Goal: Information Seeking & Learning: Learn about a topic

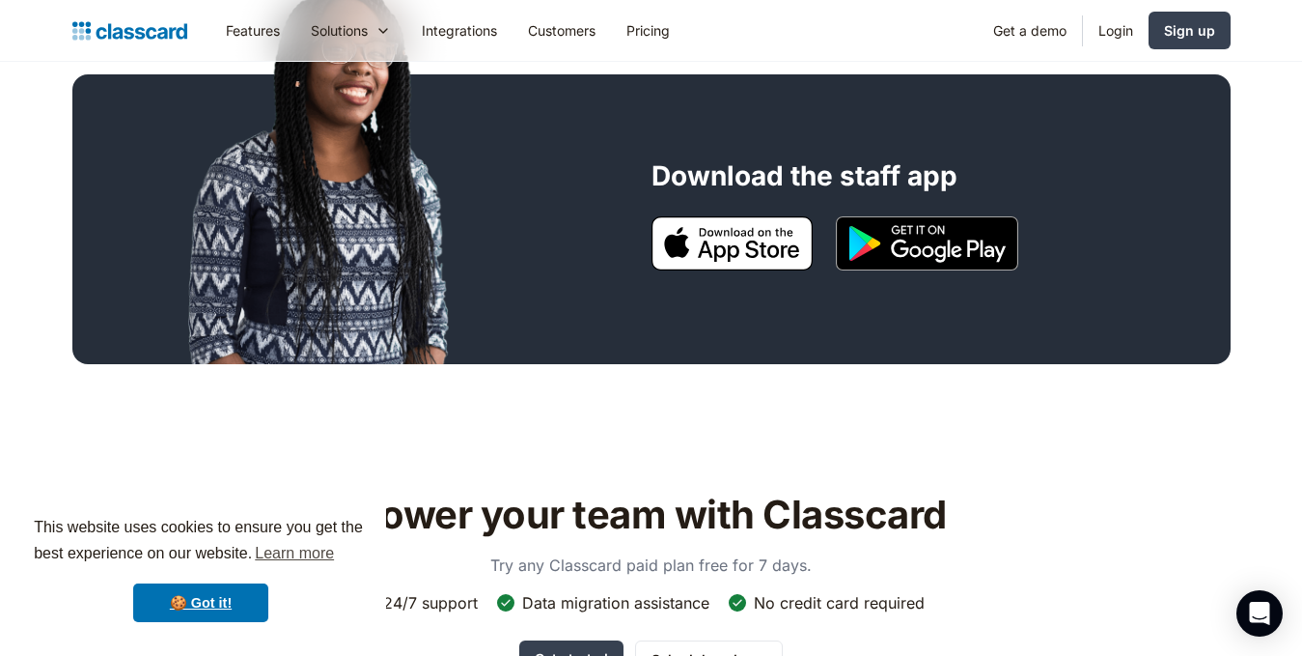
scroll to position [386, 0]
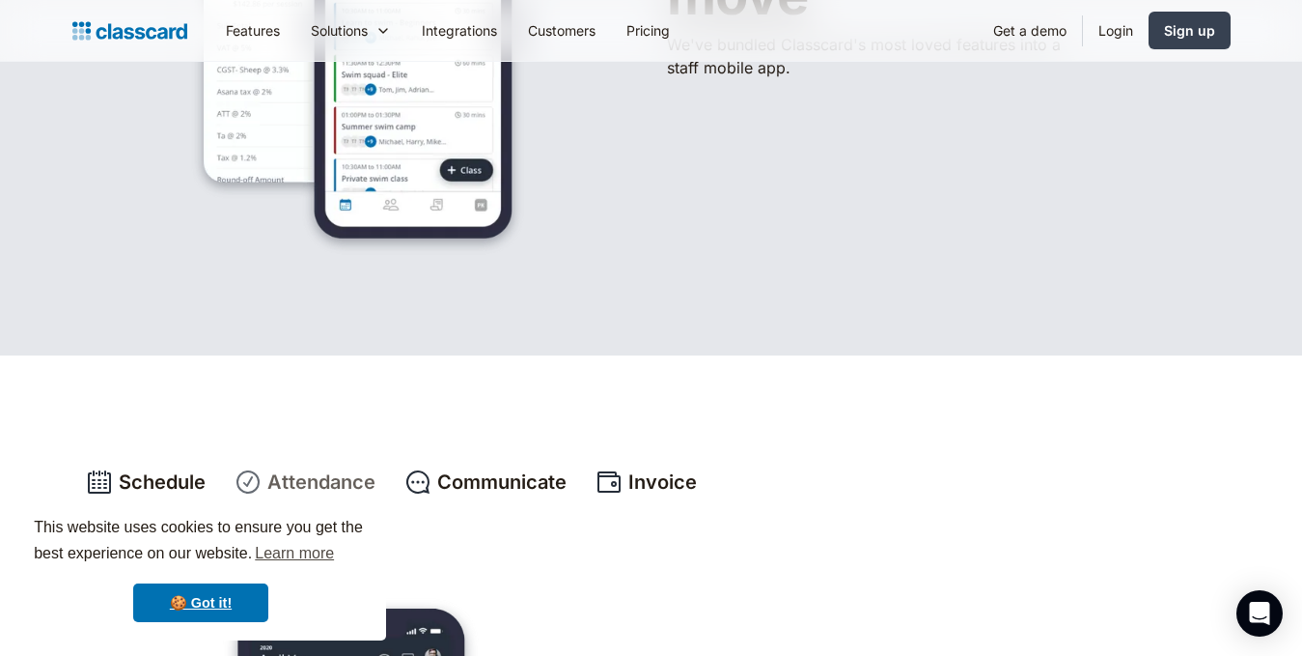
click at [308, 476] on div "Attendance" at bounding box center [321, 481] width 108 height 29
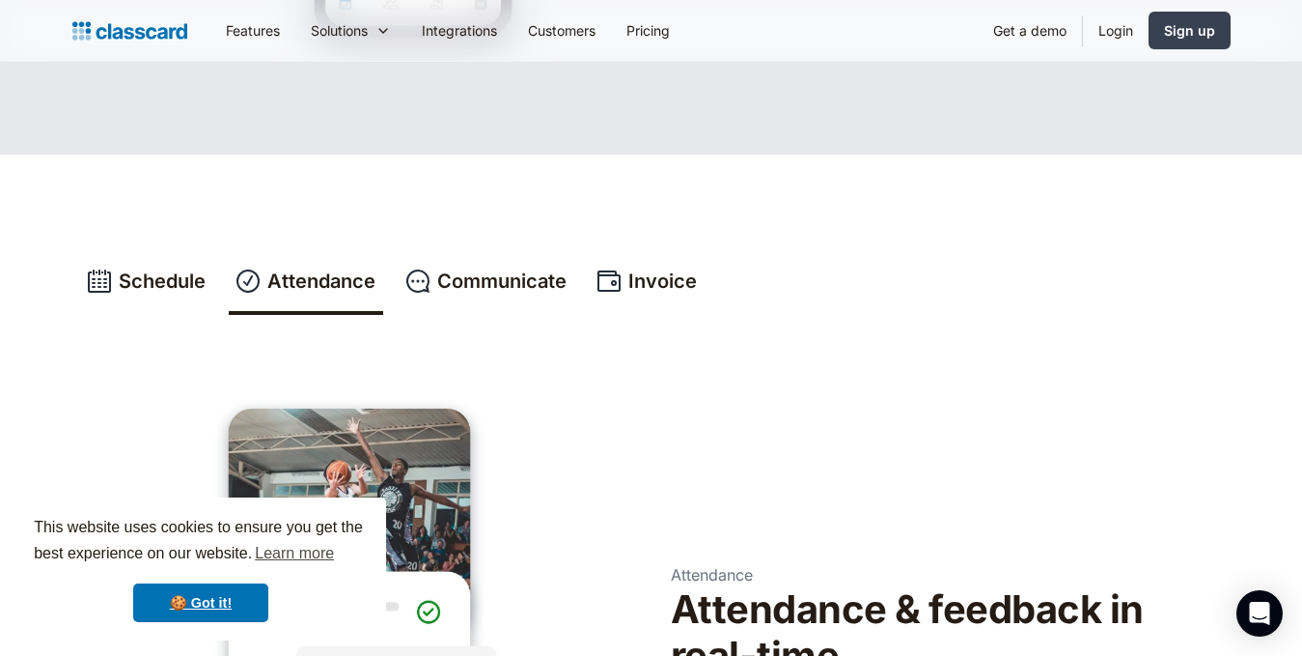
scroll to position [593, 0]
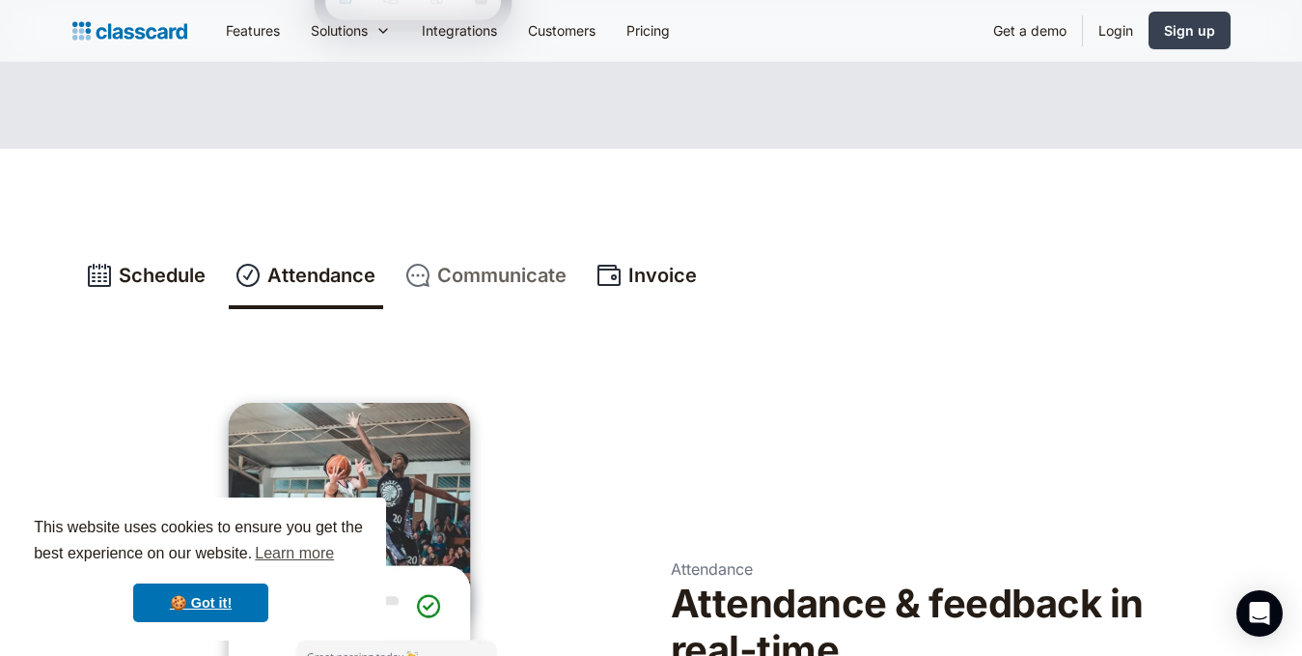
click at [499, 287] on div "Communicate" at bounding box center [501, 275] width 129 height 29
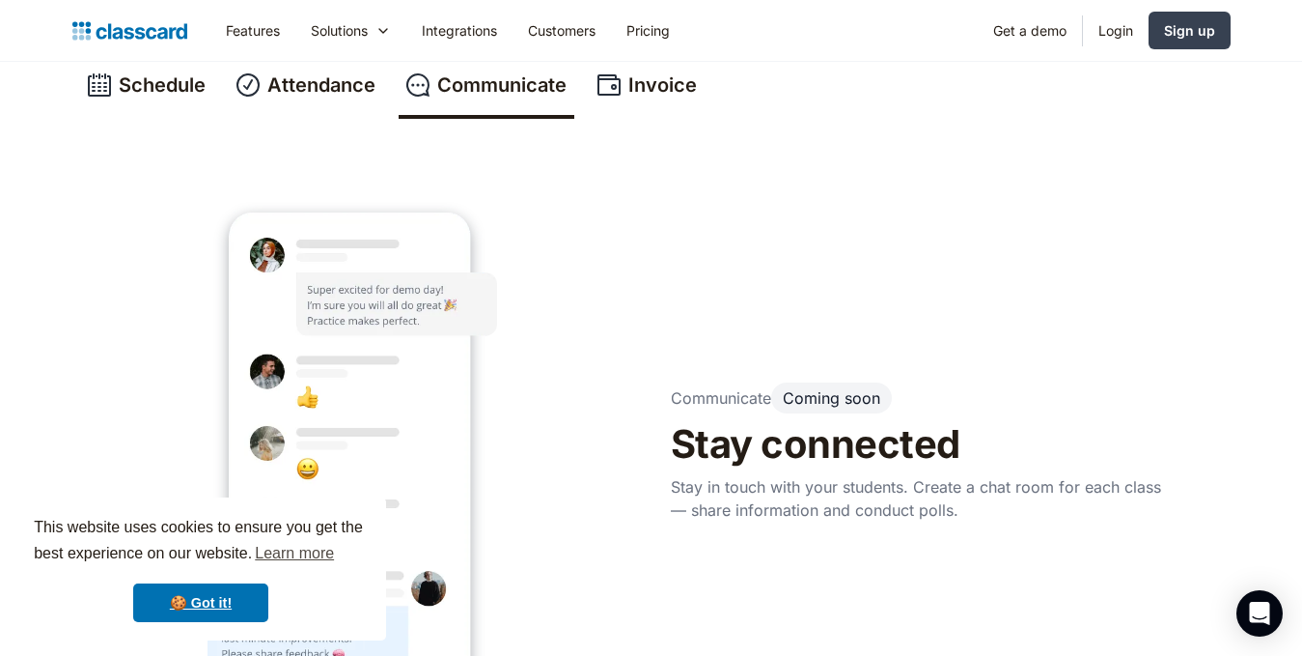
scroll to position [714, 0]
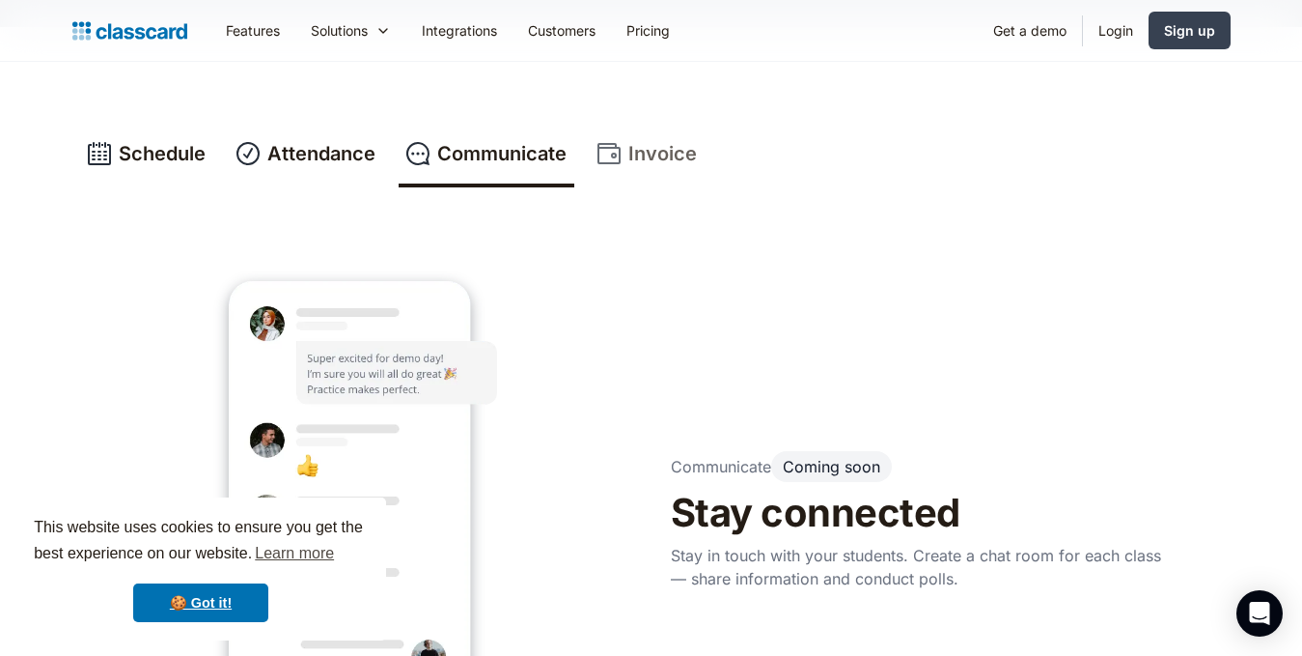
click at [650, 172] on link "Invoice" at bounding box center [647, 156] width 115 height 64
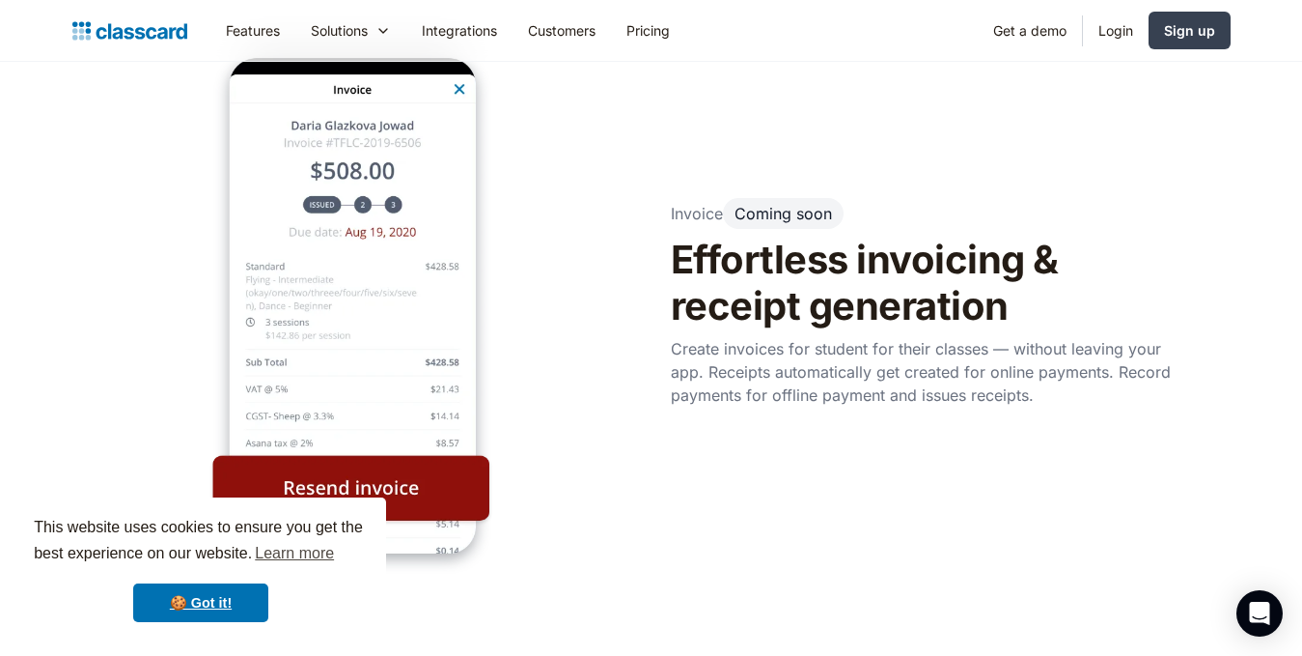
scroll to position [927, 0]
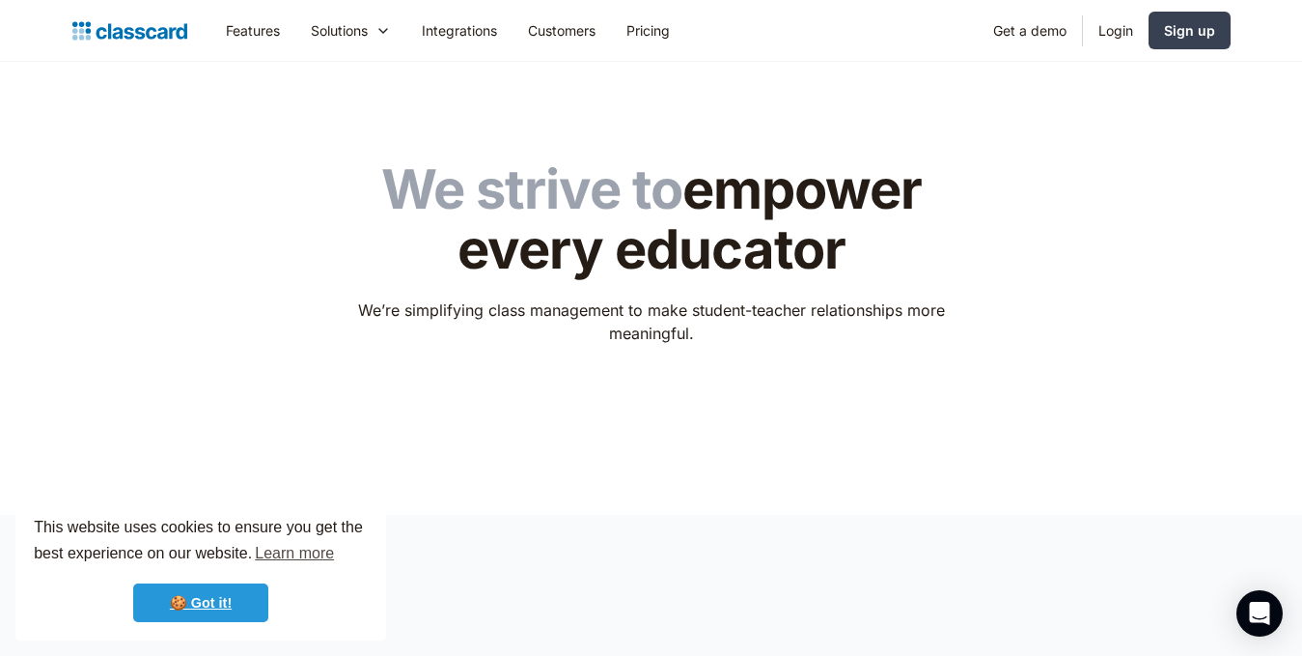
click at [210, 596] on link "🍪 Got it!" at bounding box center [200, 602] width 135 height 39
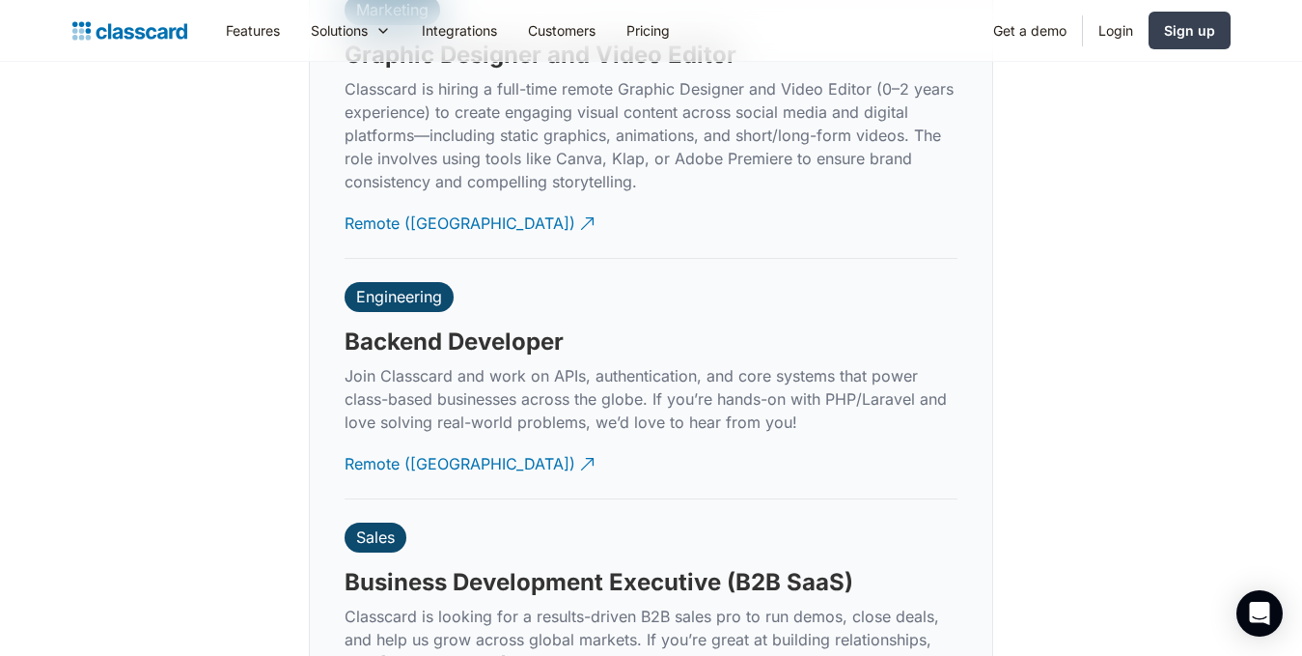
scroll to position [4560, 0]
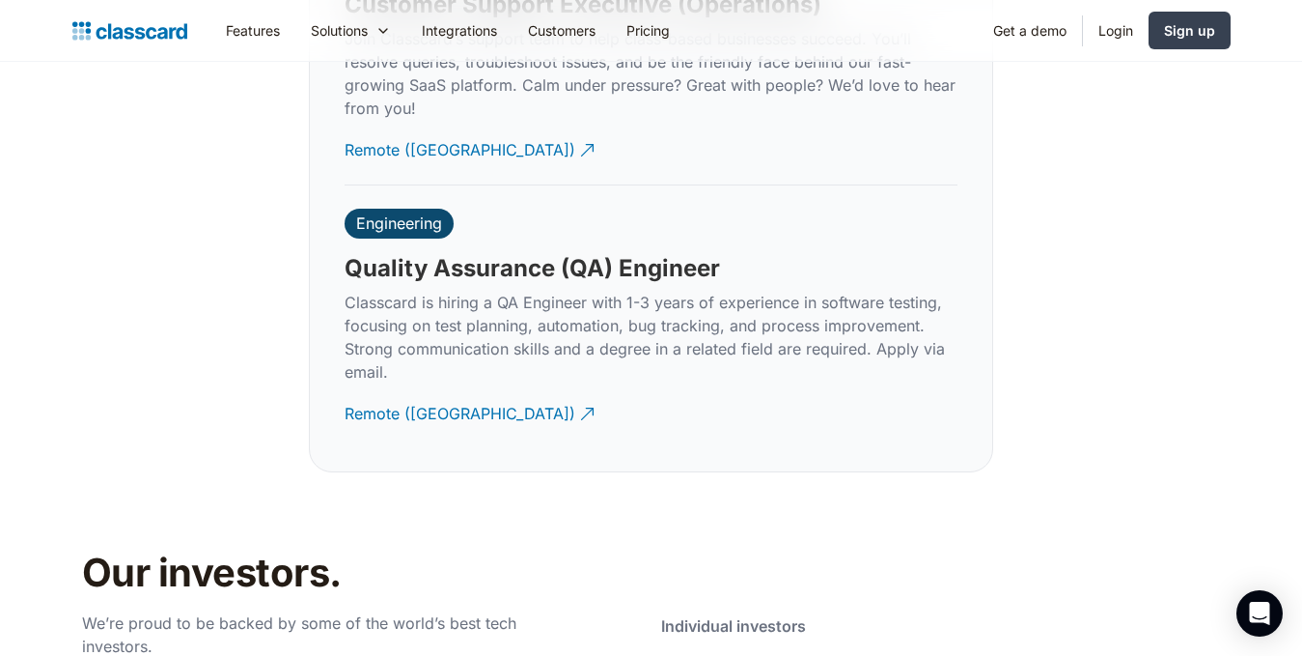
scroll to position [5989, 0]
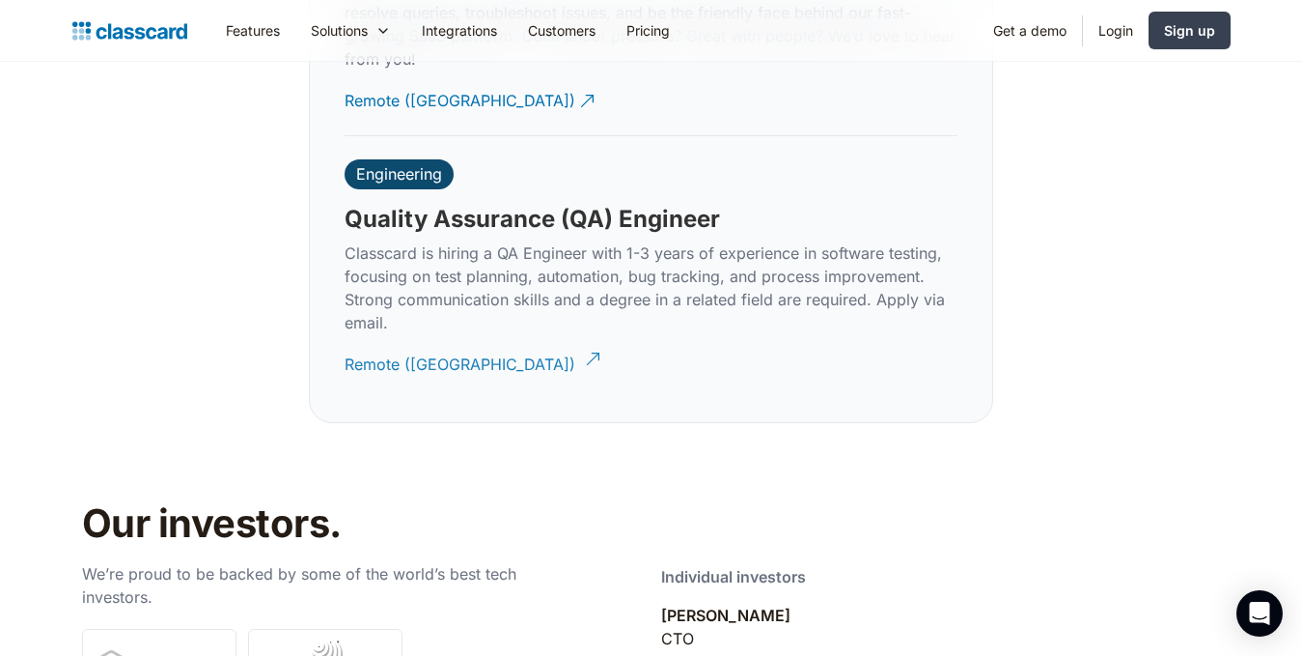
click at [398, 338] on div "Remote ([GEOGRAPHIC_DATA])" at bounding box center [460, 357] width 231 height 38
